Goal: Information Seeking & Learning: Learn about a topic

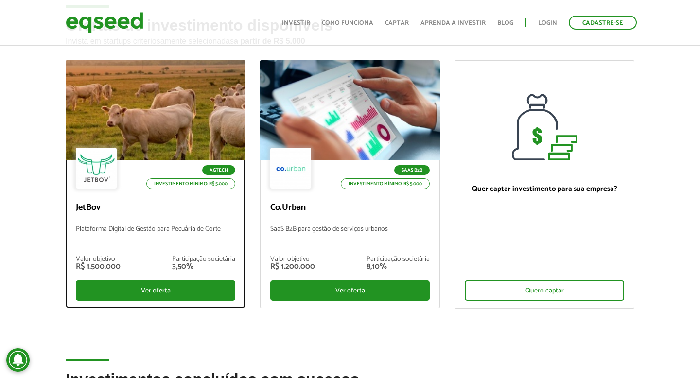
click at [159, 126] on div at bounding box center [156, 111] width 216 height 120
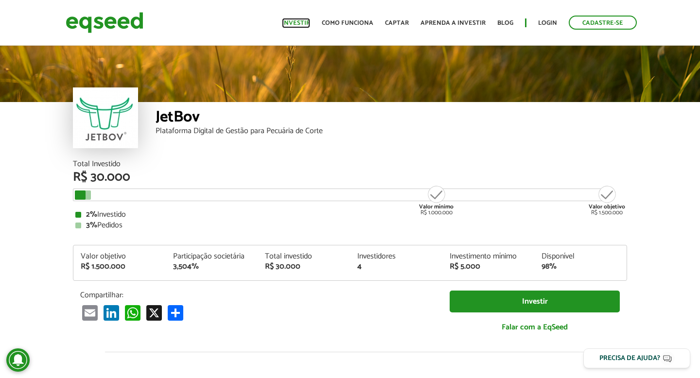
click at [299, 24] on link "Investir" at bounding box center [296, 23] width 28 height 6
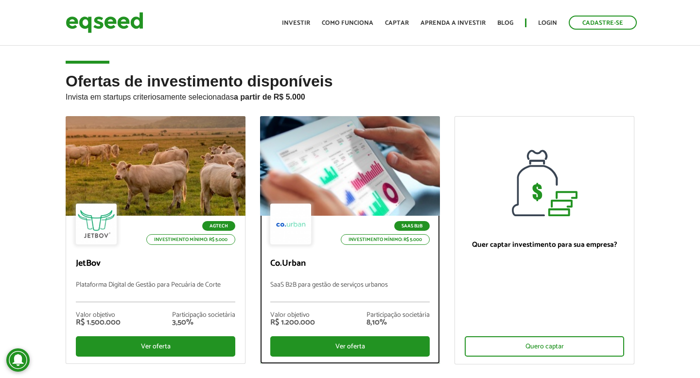
click at [329, 179] on div at bounding box center [350, 167] width 216 height 120
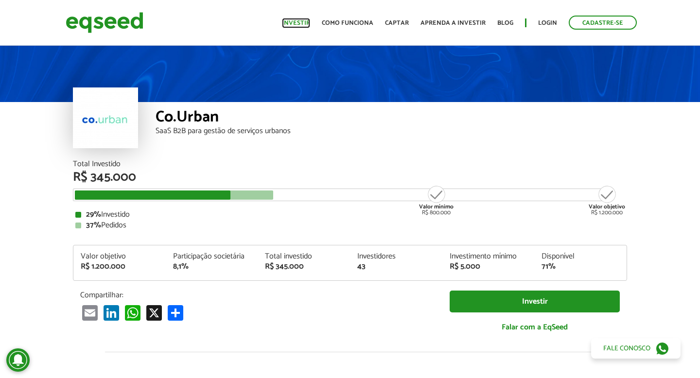
click at [292, 22] on link "Investir" at bounding box center [296, 23] width 28 height 6
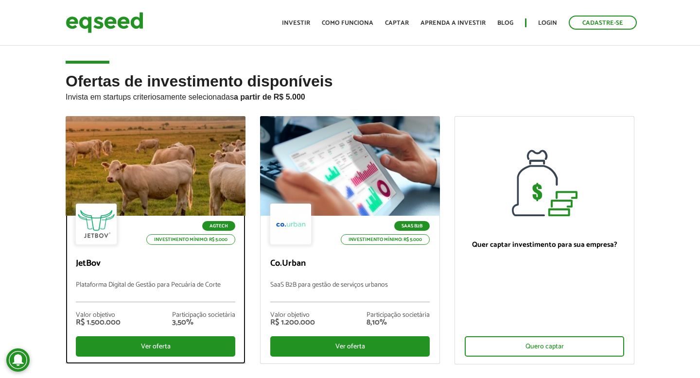
click at [119, 178] on div at bounding box center [156, 167] width 216 height 120
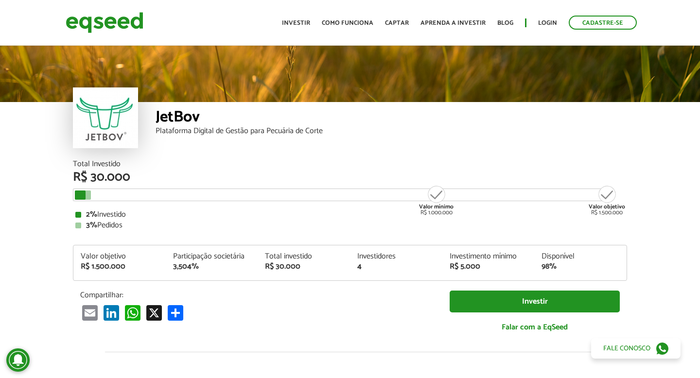
click at [201, 128] on div "Plataforma Digital de Gestão para Pecuária de Corte" at bounding box center [392, 131] width 472 height 8
click at [306, 24] on link "Investir" at bounding box center [296, 23] width 28 height 6
